Goal: Transaction & Acquisition: Subscribe to service/newsletter

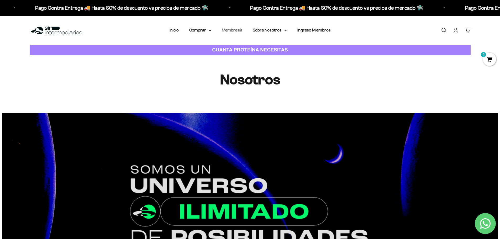
click at [240, 30] on link "Membresía" at bounding box center [232, 30] width 20 height 4
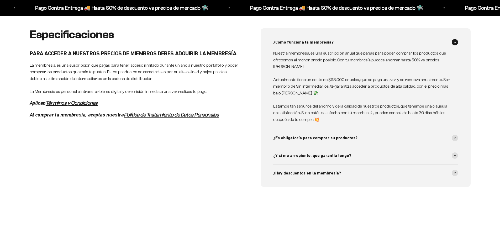
scroll to position [289, 0]
click at [453, 138] on span at bounding box center [455, 138] width 6 height 6
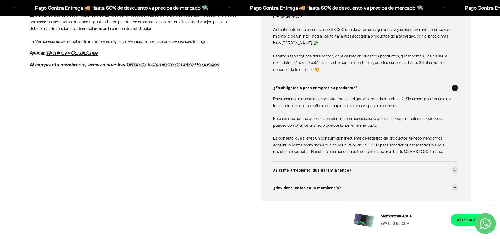
scroll to position [341, 0]
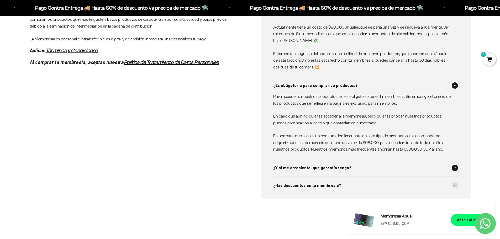
click at [456, 168] on span at bounding box center [455, 168] width 6 height 6
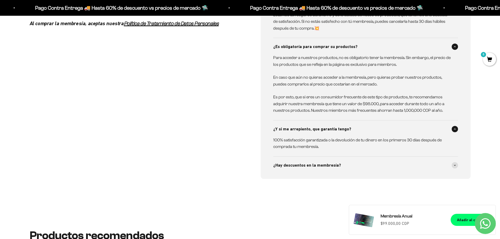
scroll to position [394, 0]
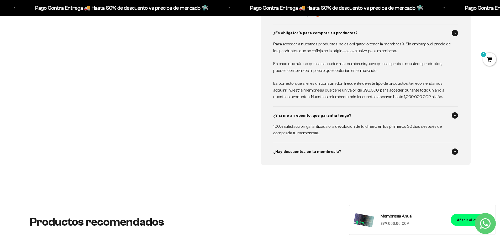
click at [455, 151] on icon at bounding box center [455, 152] width 2 height 2
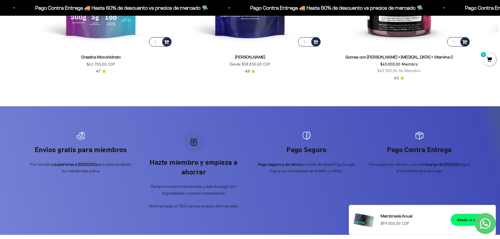
scroll to position [814, 0]
